Goal: Task Accomplishment & Management: Use online tool/utility

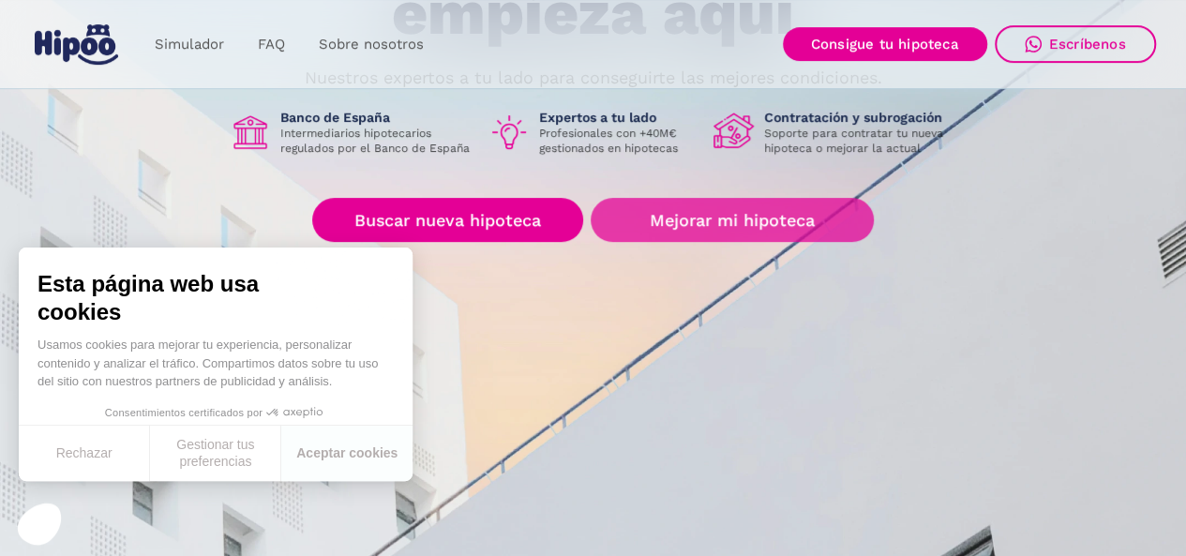
scroll to position [268, 0]
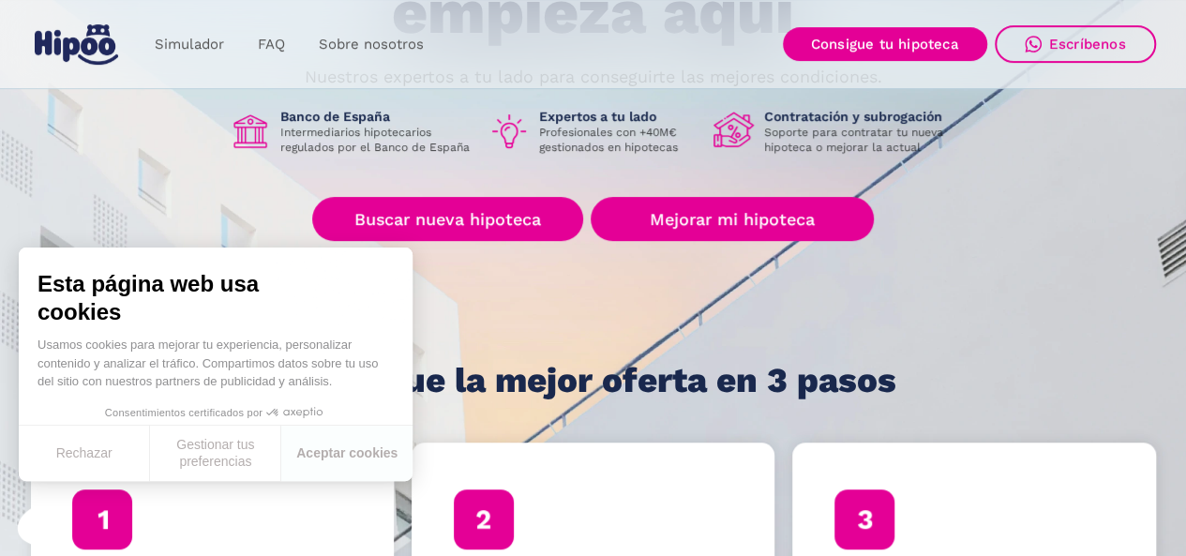
click at [319, 463] on button "Aceptar cookies" at bounding box center [346, 453] width 131 height 55
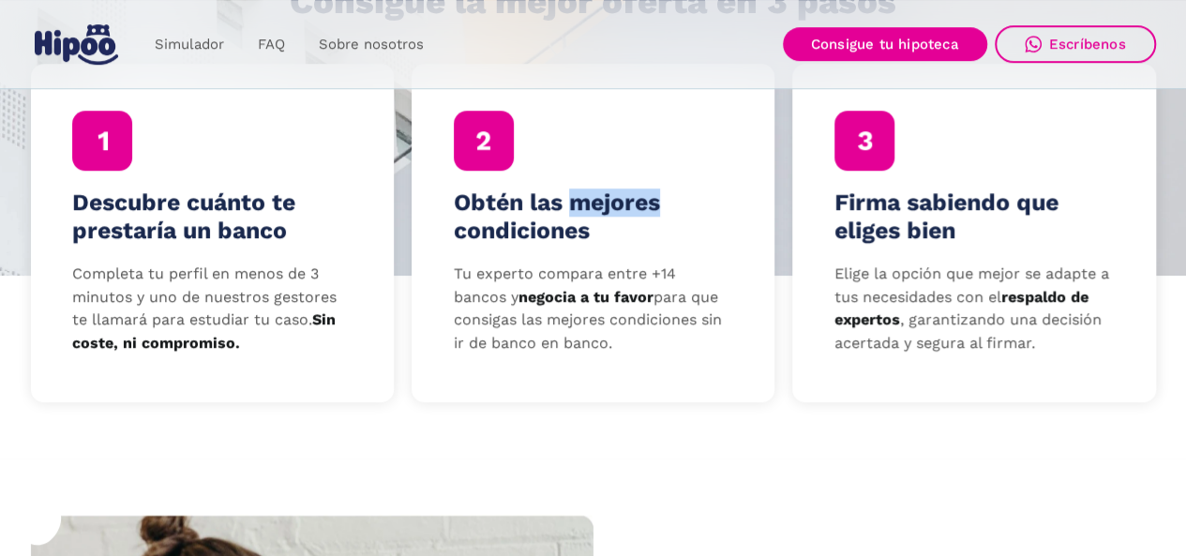
scroll to position [647, 0]
click at [195, 50] on link "Simulador" at bounding box center [189, 44] width 103 height 37
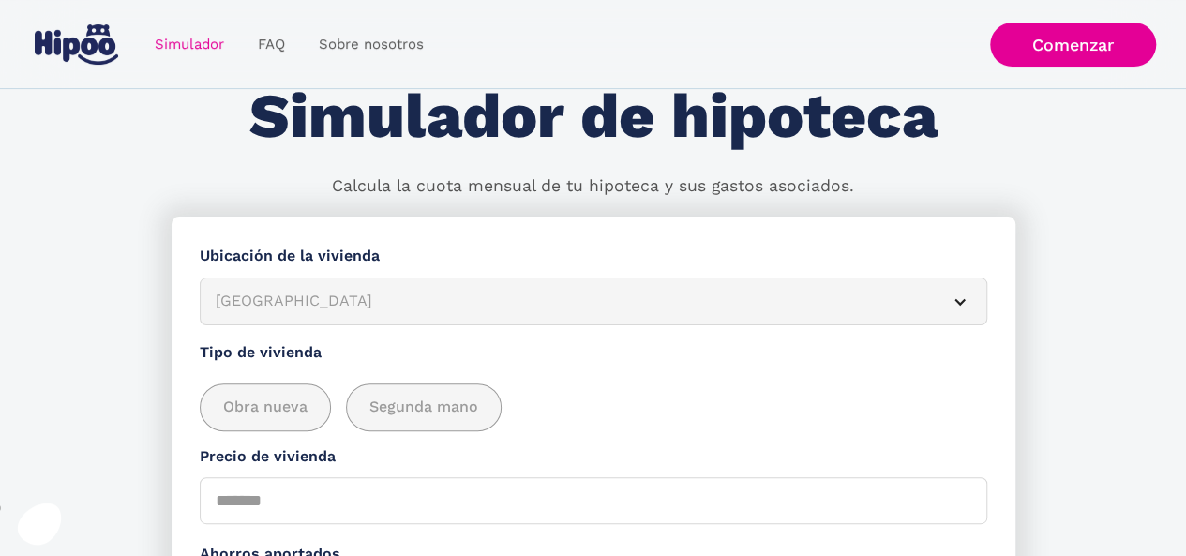
scroll to position [67, 0]
